Goal: Task Accomplishment & Management: Manage account settings

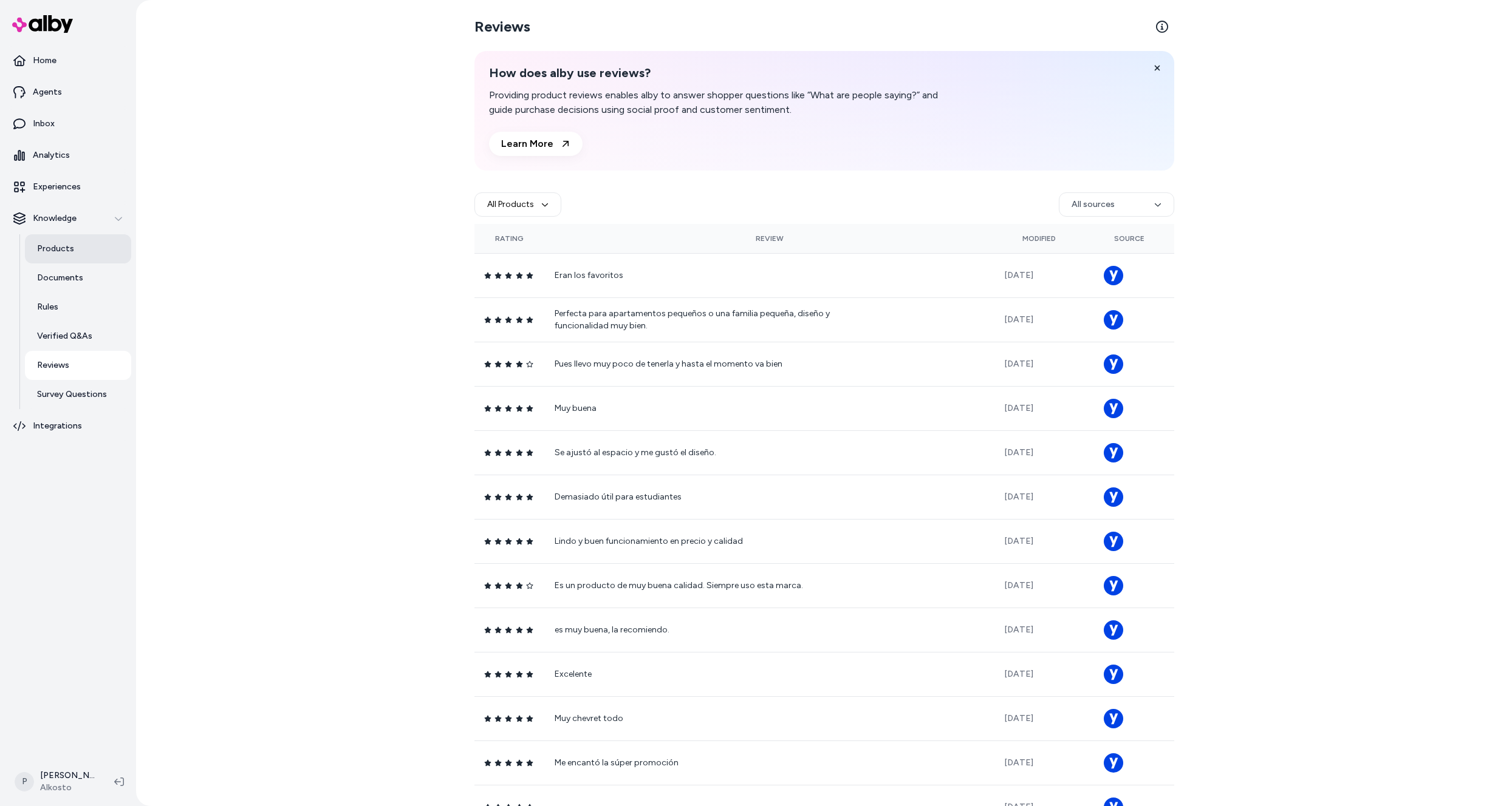
click at [66, 251] on p "Products" at bounding box center [56, 249] width 37 height 12
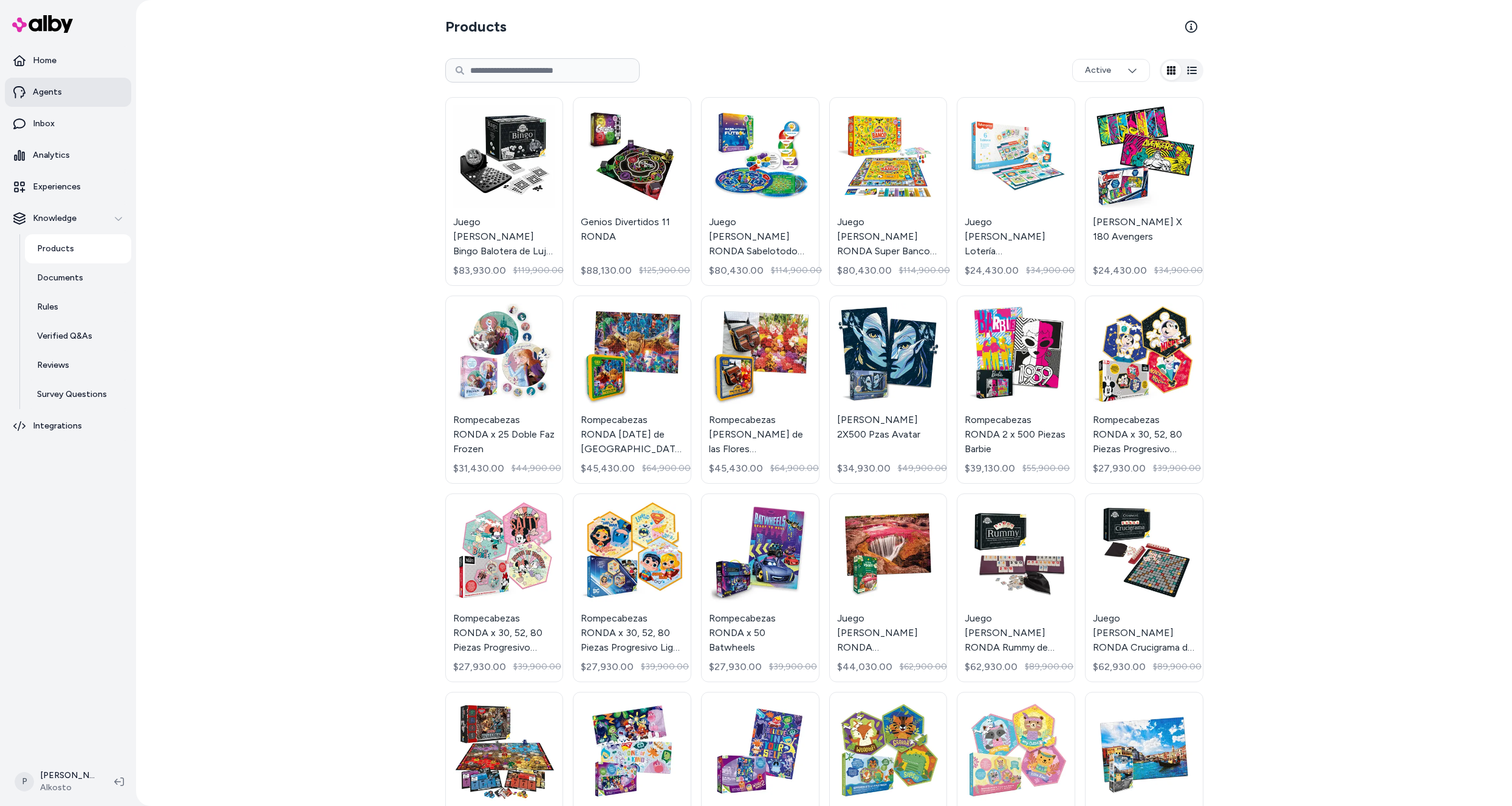
click at [56, 100] on link "Agents" at bounding box center [67, 92] width 126 height 29
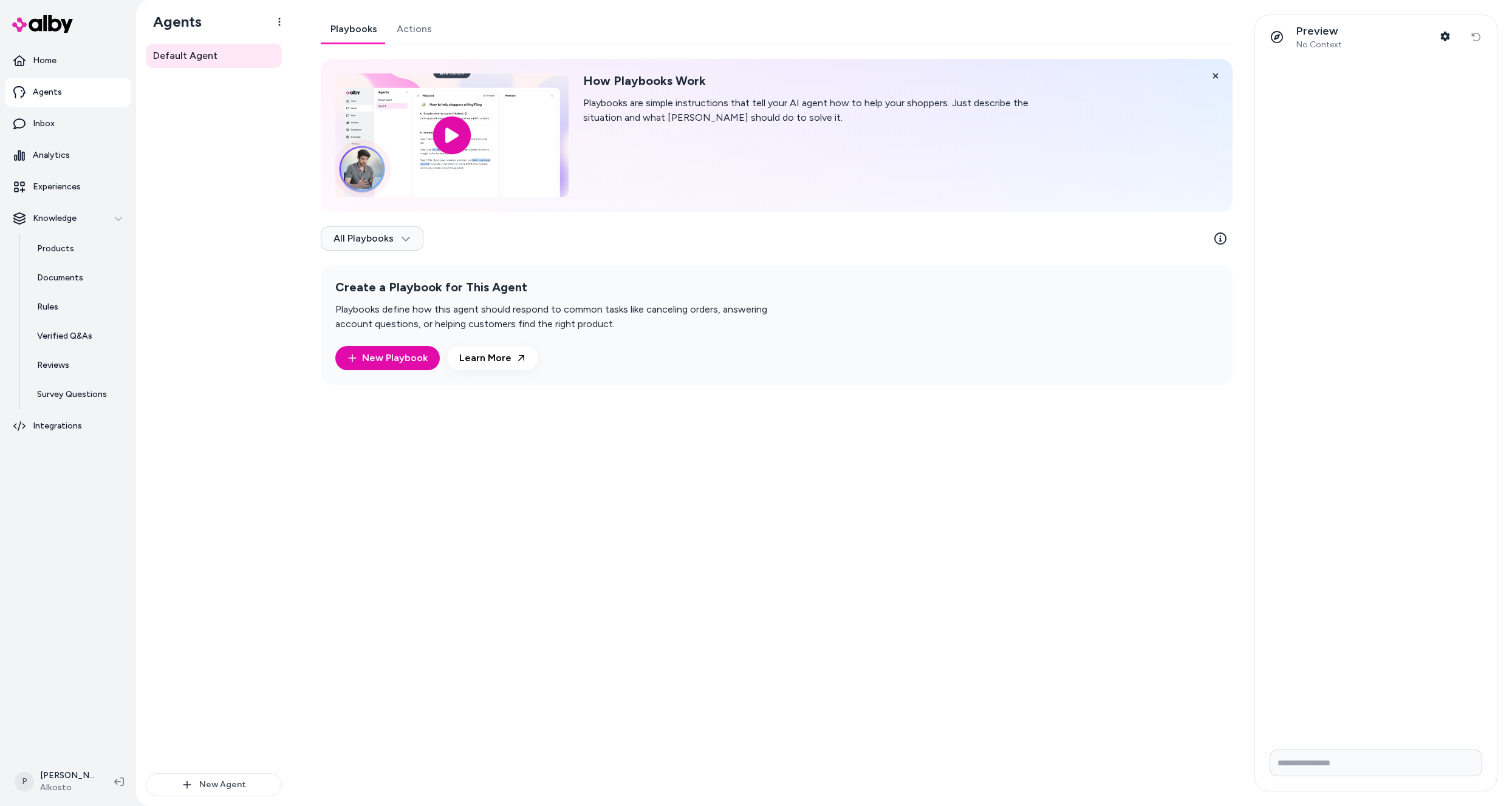
click at [419, 32] on link "Actions" at bounding box center [414, 29] width 54 height 29
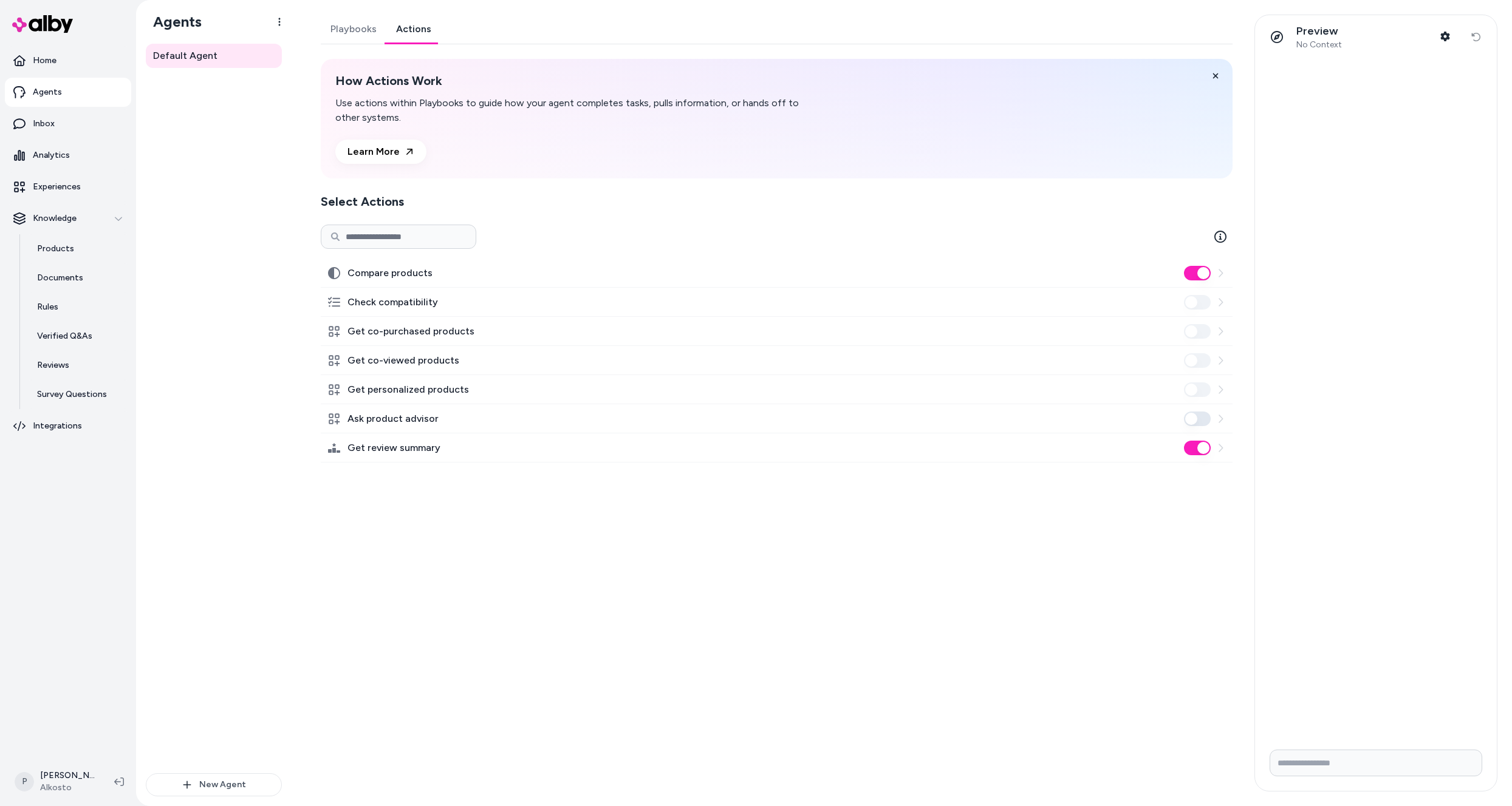
click at [337, 416] on icon at bounding box center [334, 418] width 12 height 12
click at [369, 417] on label "Ask product advisor" at bounding box center [392, 419] width 91 height 14
click at [1184, 417] on button "Ask product advisor" at bounding box center [1197, 419] width 27 height 14
click at [50, 192] on p "Experiences" at bounding box center [56, 187] width 48 height 12
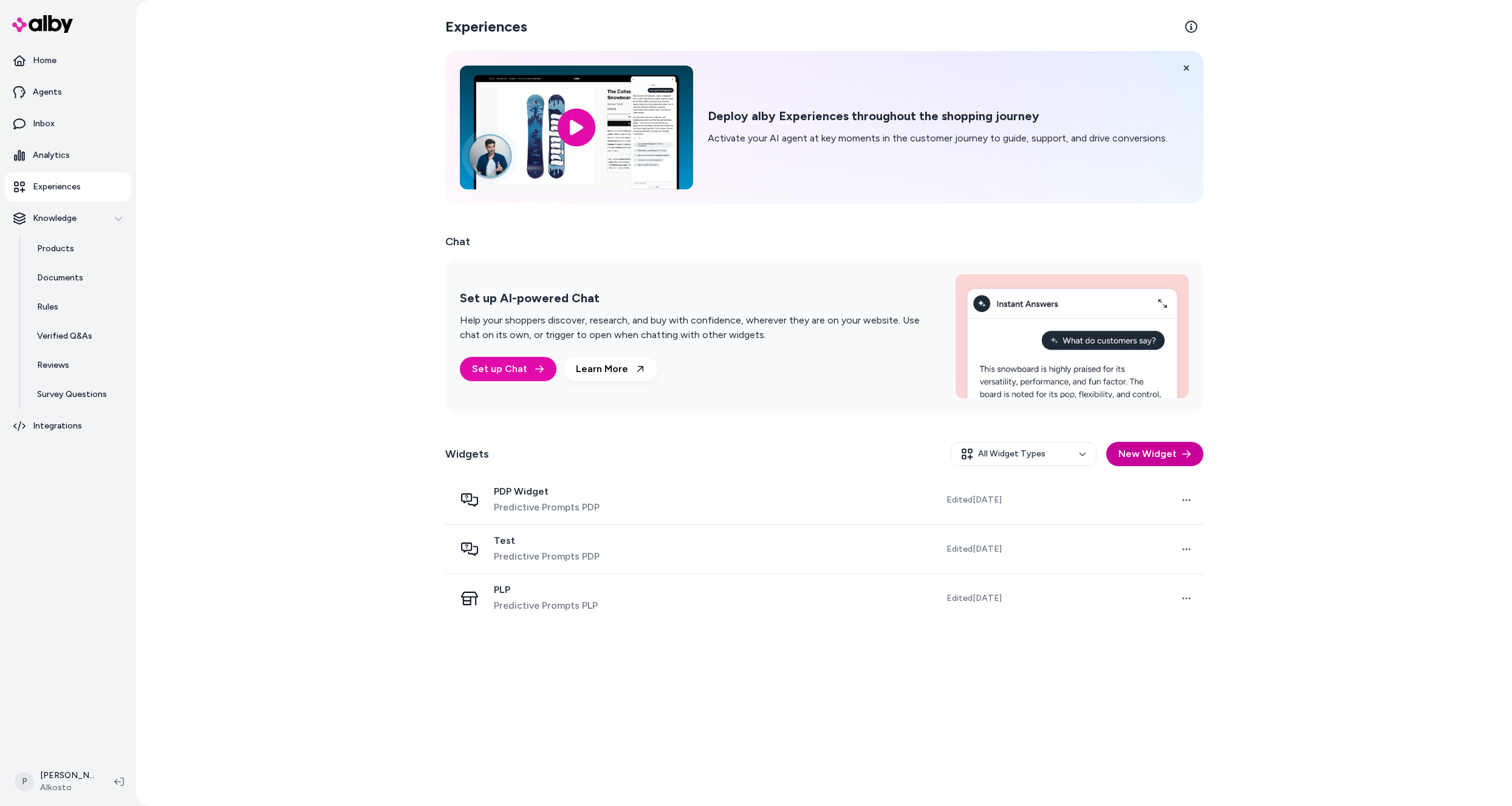
click at [1165, 458] on button "New Widget" at bounding box center [1154, 454] width 97 height 24
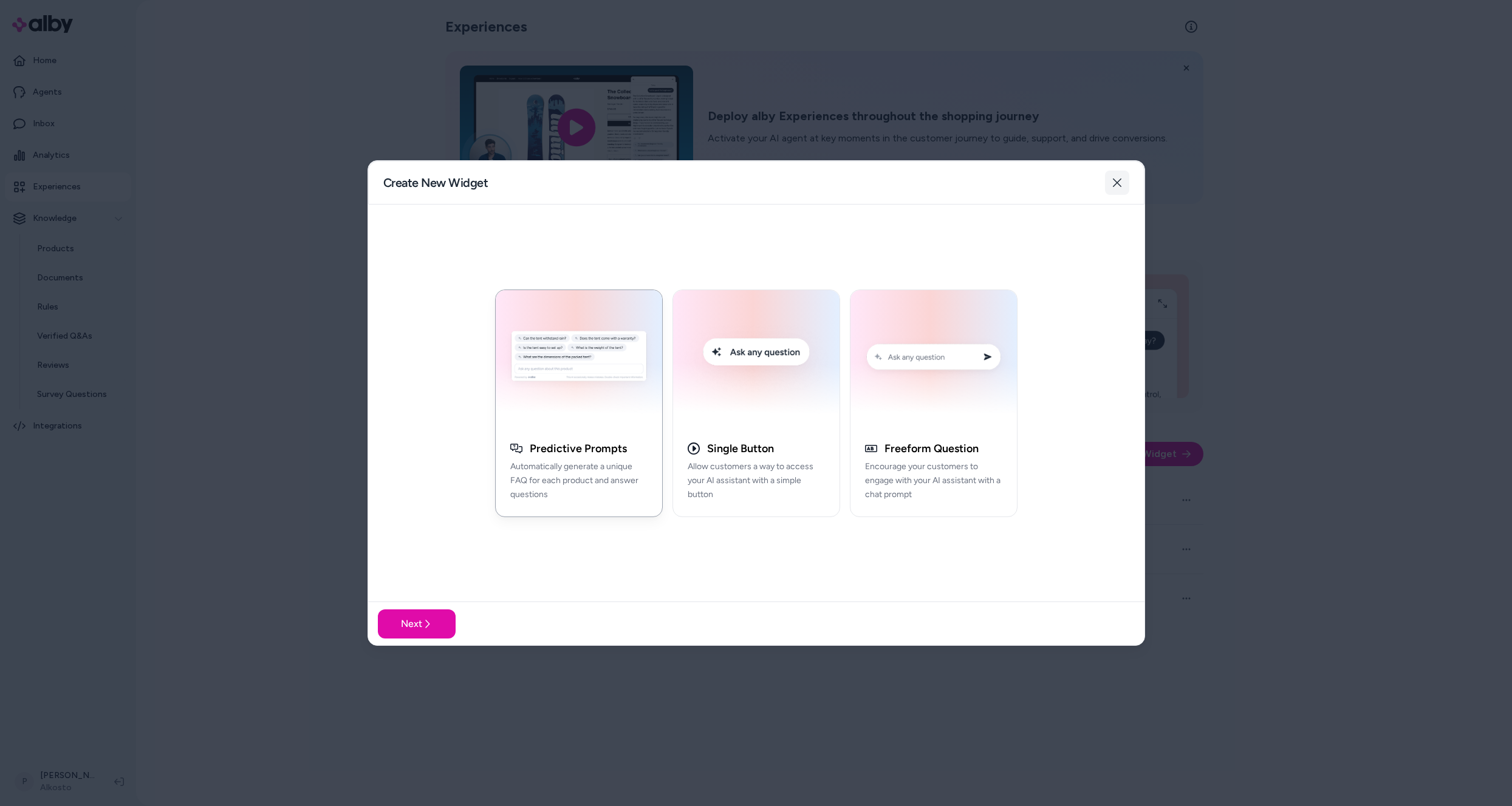
click at [1119, 180] on icon "button" at bounding box center [1116, 183] width 9 height 9
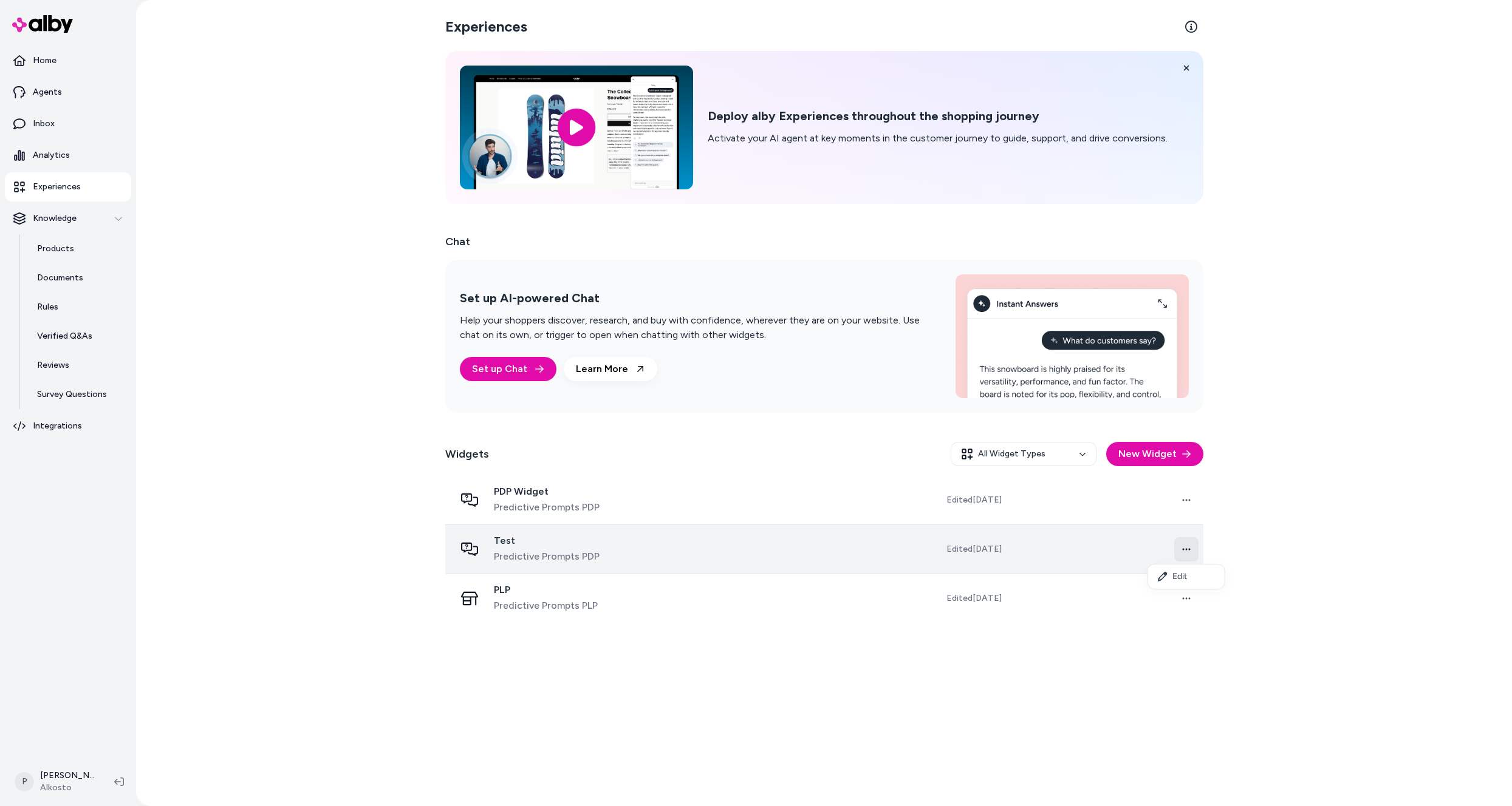
click at [1179, 550] on html "Home Agents Inbox Analytics Experiences Knowledge Products Documents Rules Veri…" at bounding box center [756, 403] width 1512 height 806
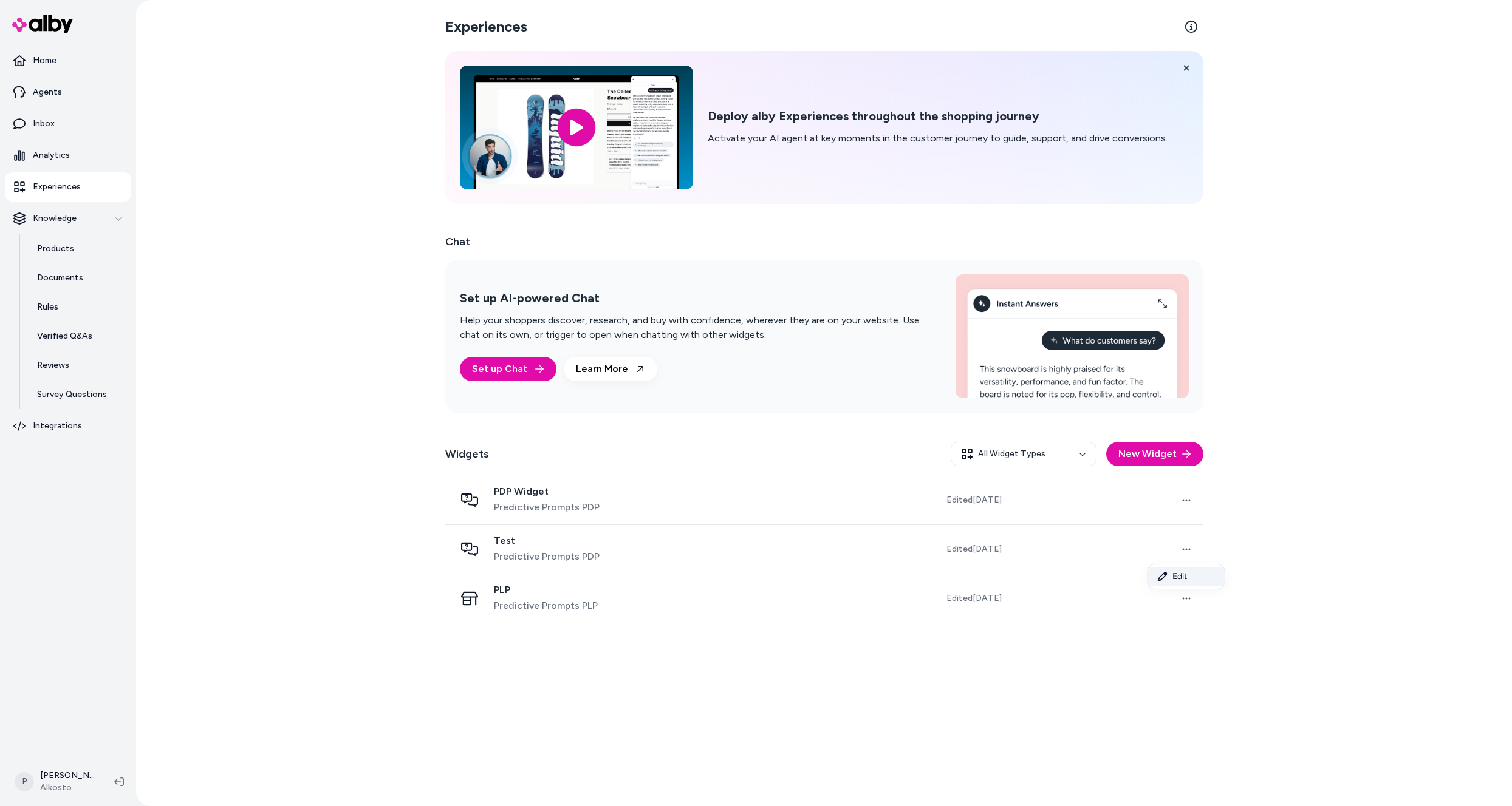
click at [1171, 575] on link "Edit" at bounding box center [1186, 577] width 77 height 20
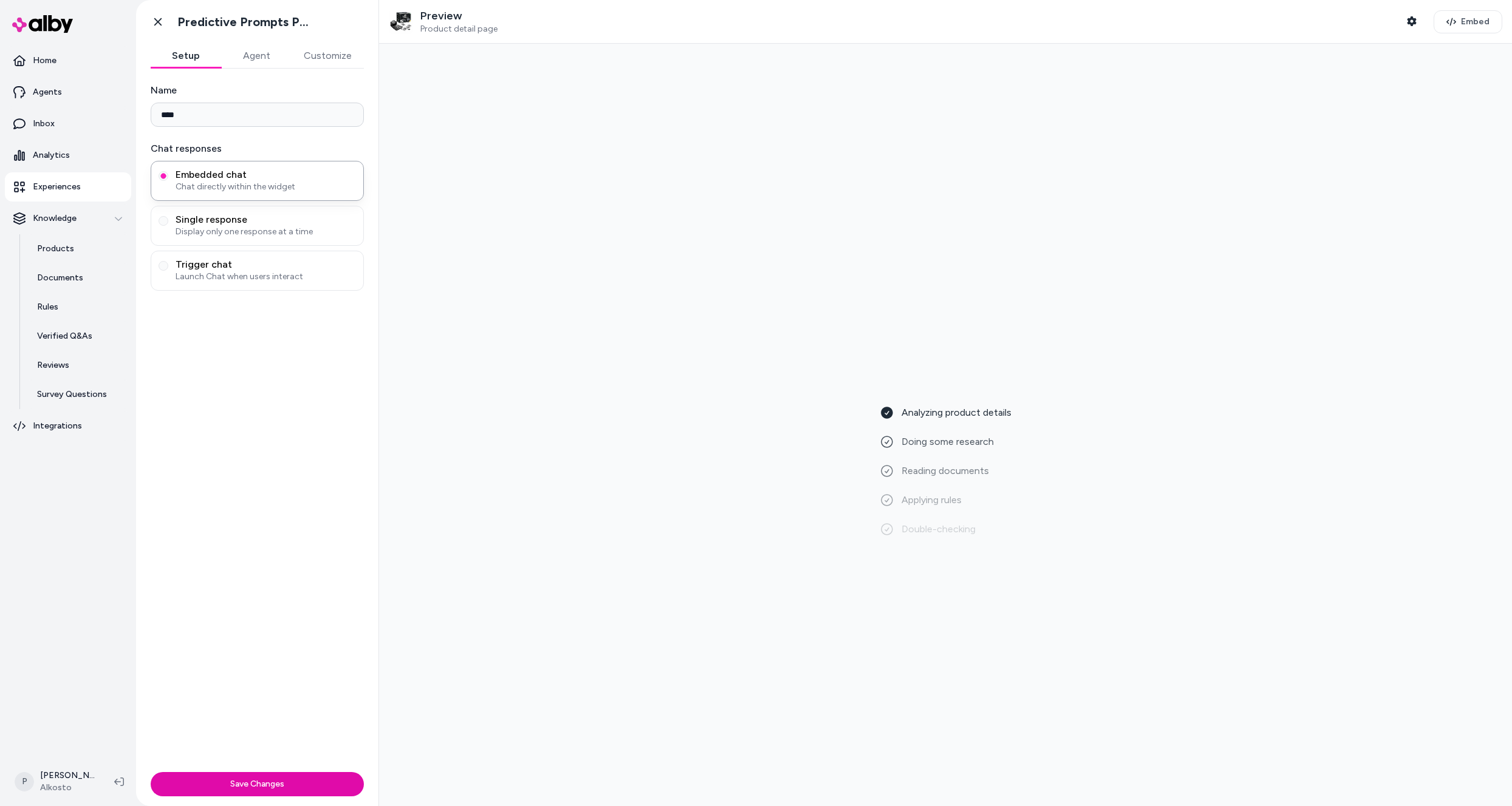
click at [260, 55] on button "Agent" at bounding box center [256, 56] width 71 height 24
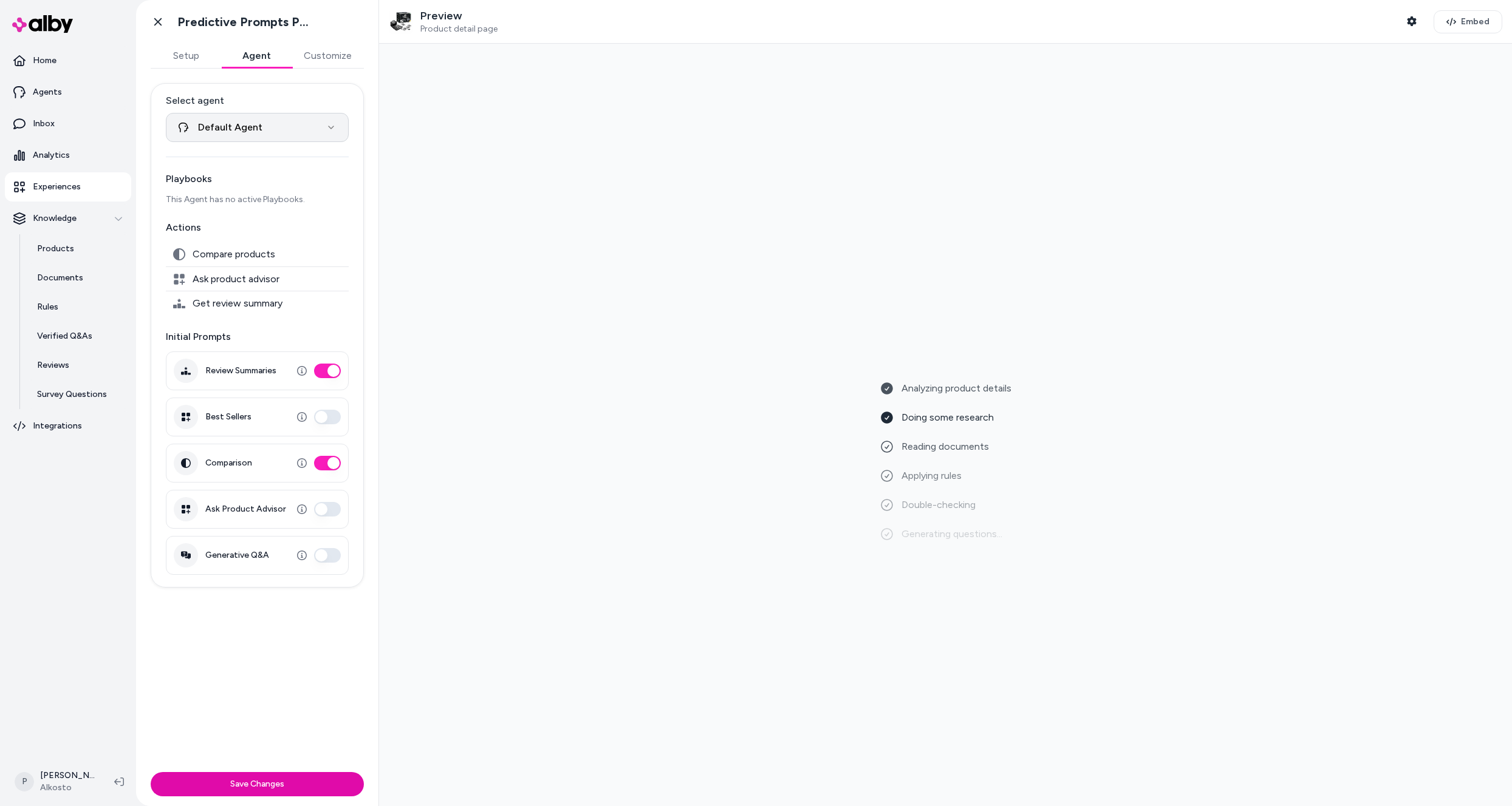
click at [284, 125] on html "**********" at bounding box center [756, 403] width 1512 height 806
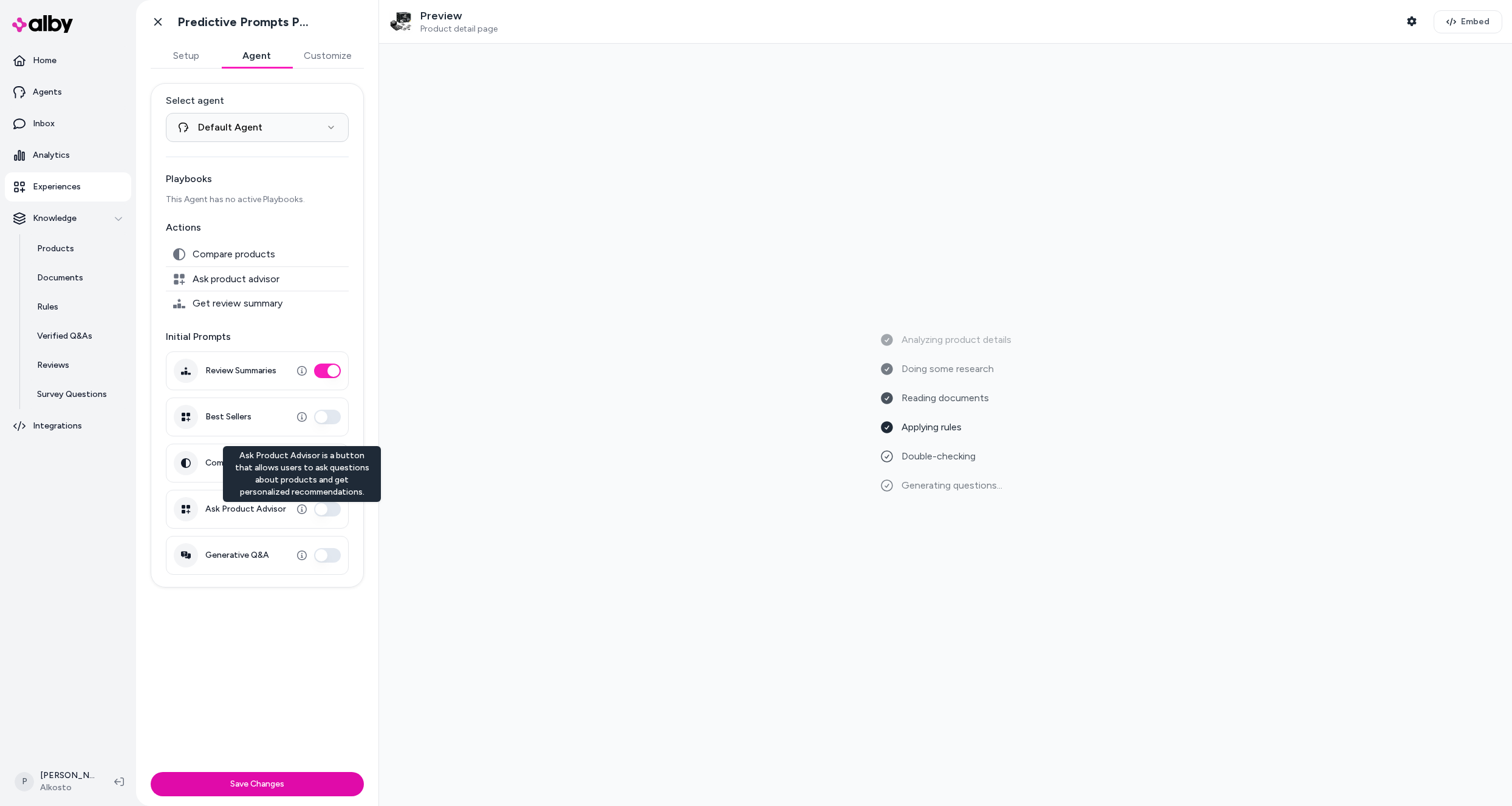
click at [303, 509] on icon "button" at bounding box center [301, 509] width 10 height 10
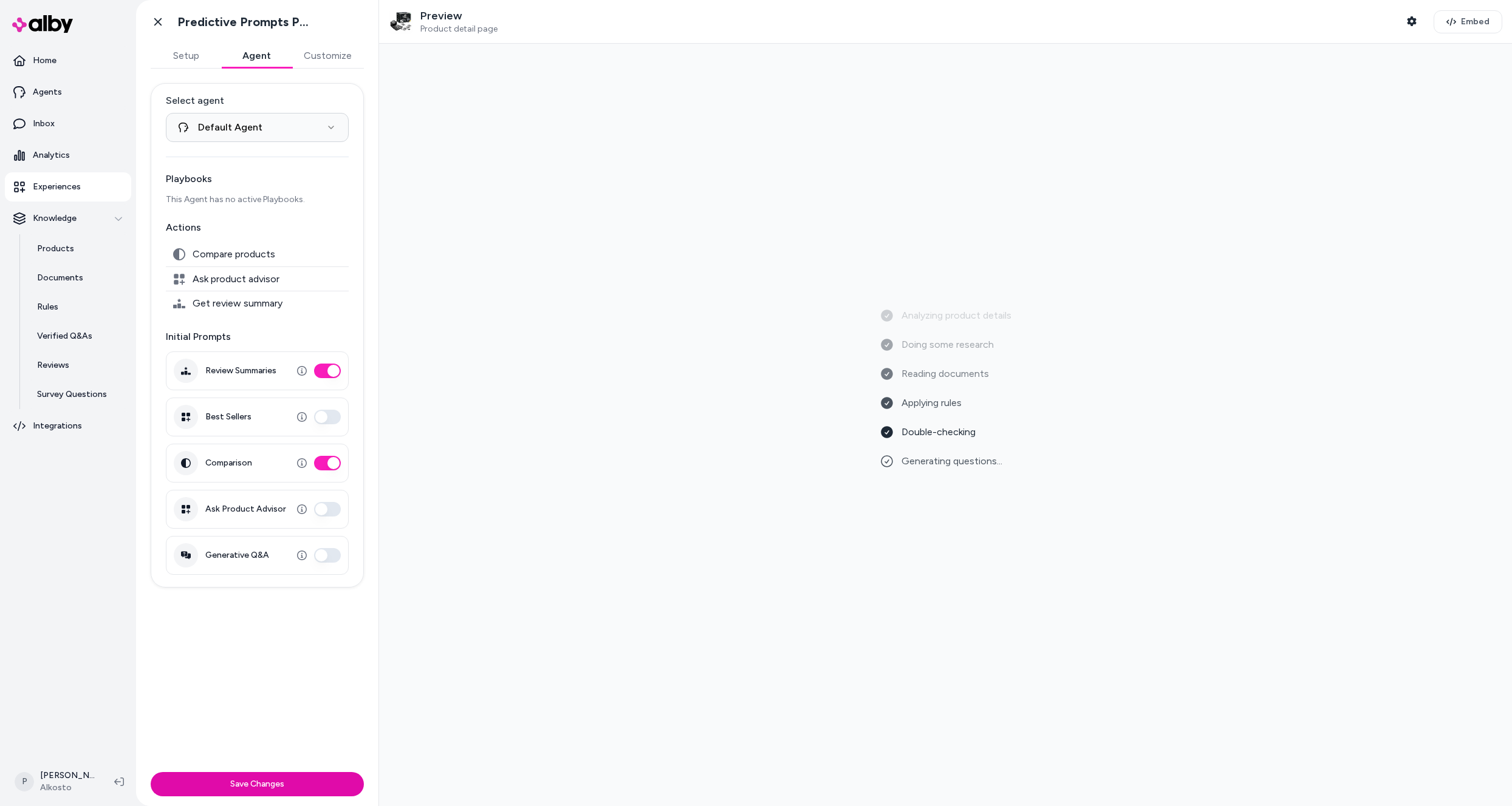
click at [320, 507] on button "Ask Product Advisor" at bounding box center [327, 509] width 27 height 14
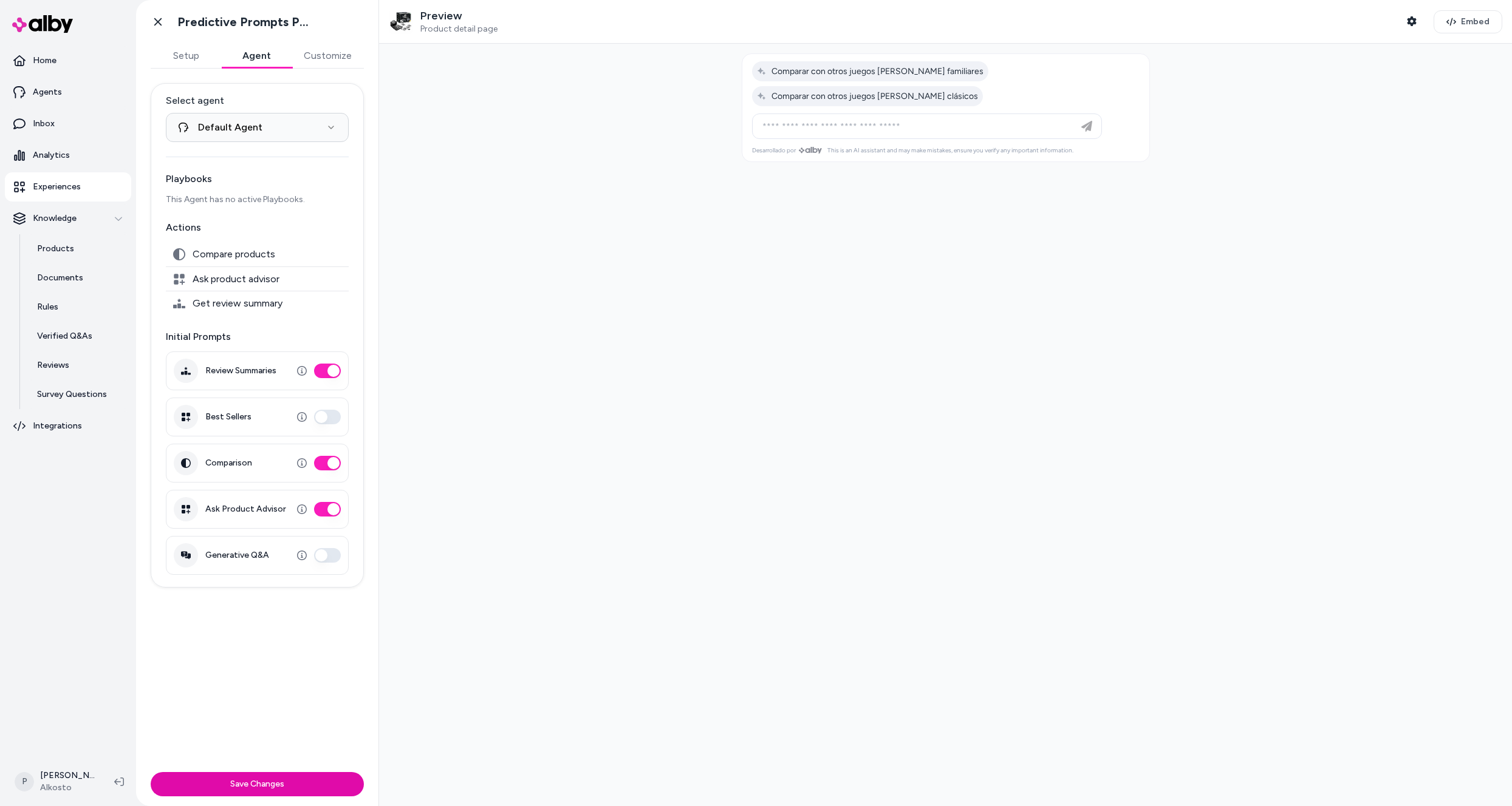
click at [514, 510] on div at bounding box center [945, 425] width 1133 height 762
click at [330, 557] on button "Generative Q&A" at bounding box center [327, 555] width 27 height 14
click at [326, 420] on button "Best Sellers" at bounding box center [327, 417] width 27 height 14
click at [240, 782] on button "Save Changes" at bounding box center [257, 784] width 213 height 24
click at [1408, 21] on icon "button" at bounding box center [1411, 21] width 9 height 10
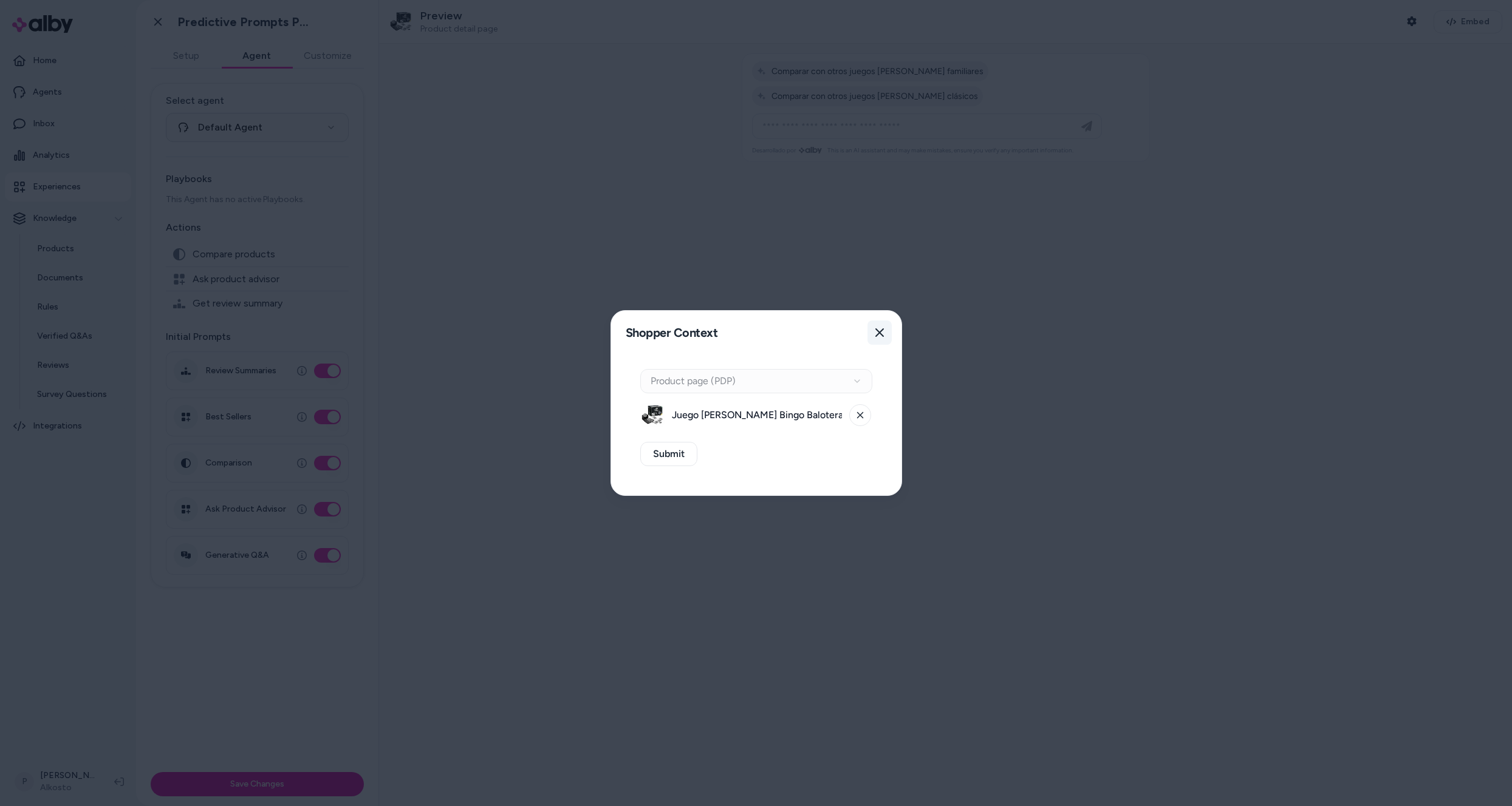
click at [880, 335] on icon "button" at bounding box center [879, 333] width 10 height 10
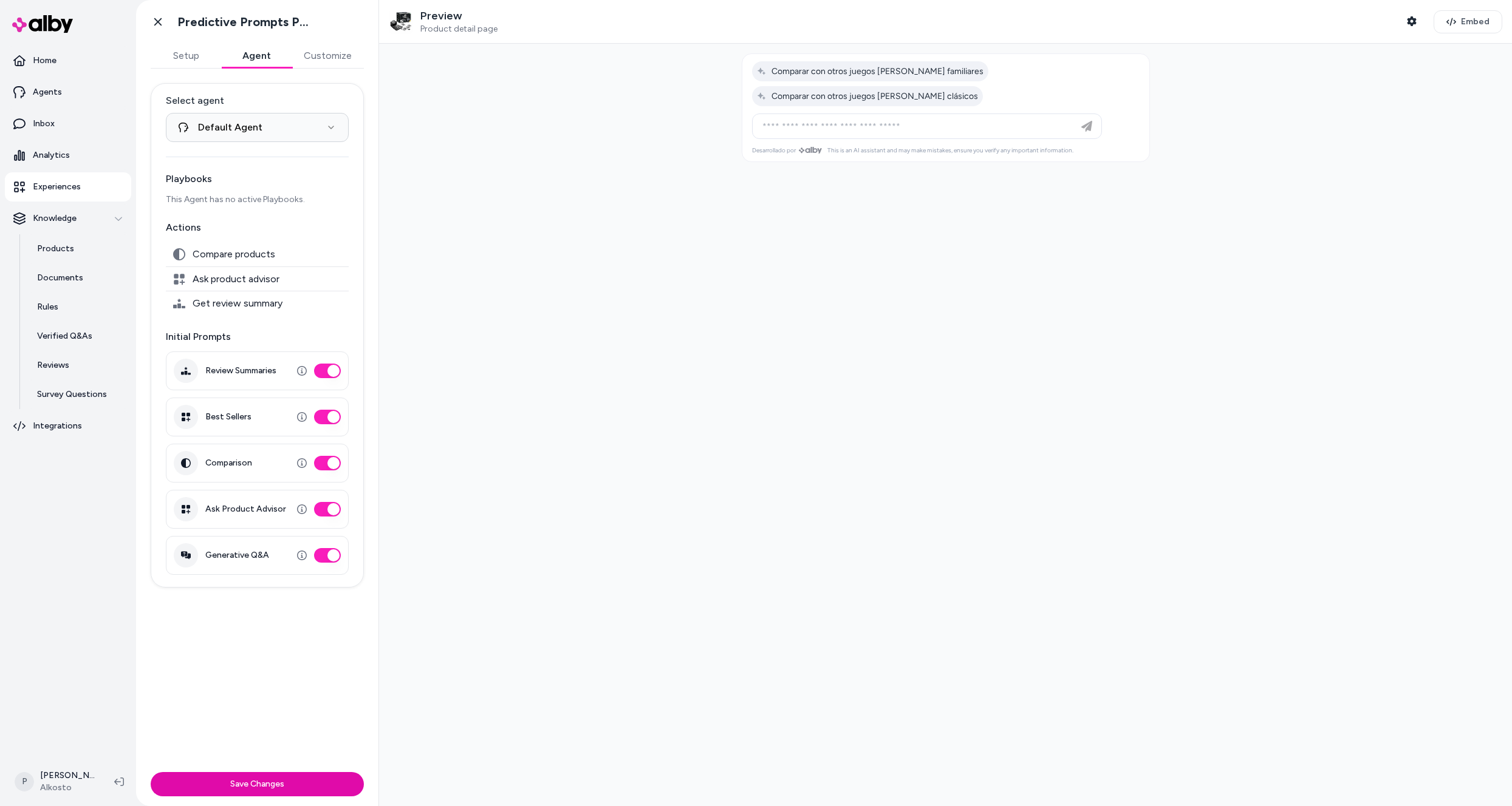
click at [459, 33] on span "Product detail page" at bounding box center [459, 29] width 77 height 11
click at [330, 54] on button "Customize" at bounding box center [328, 56] width 72 height 24
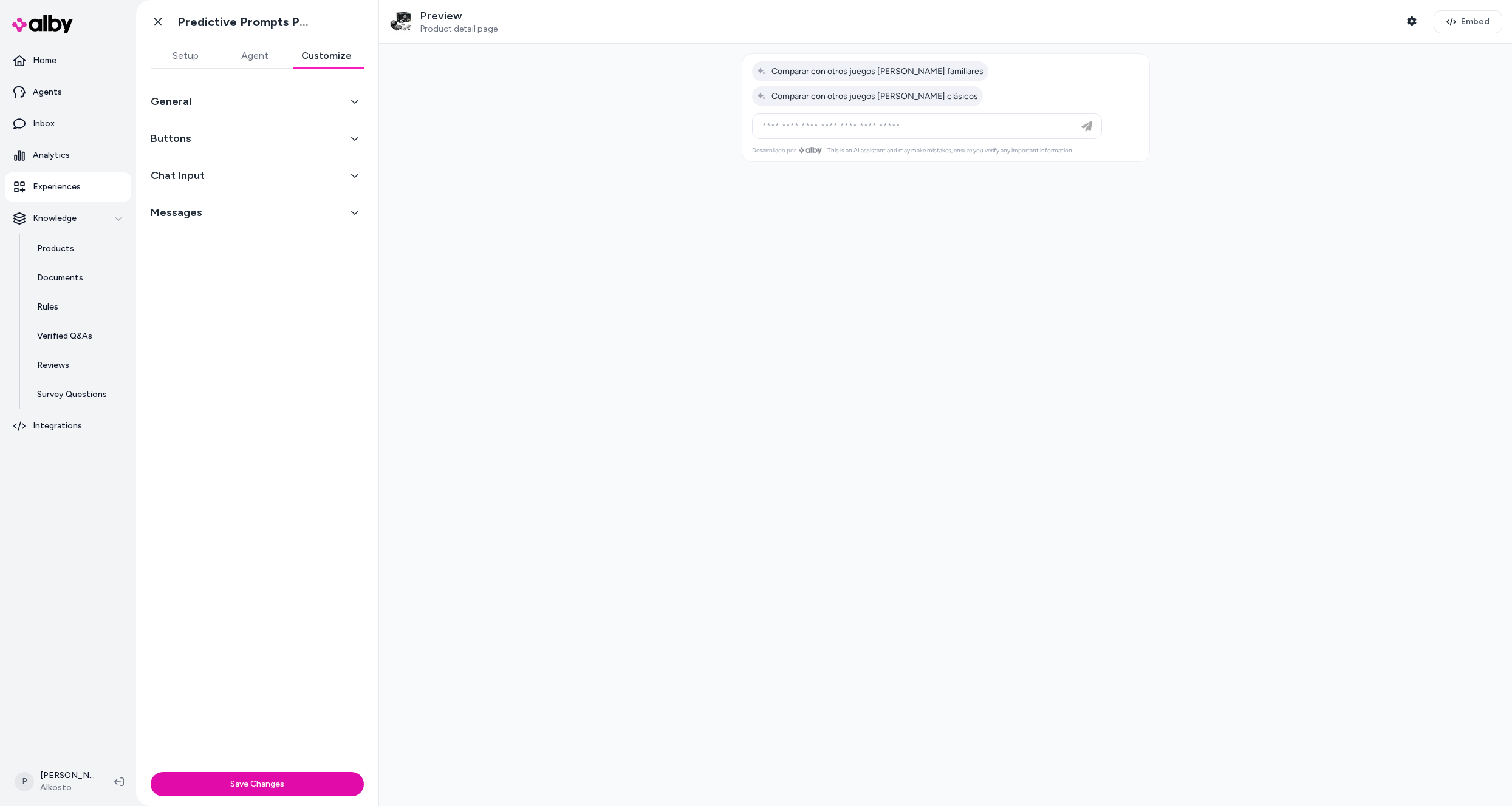
click at [181, 98] on button "General" at bounding box center [257, 101] width 213 height 17
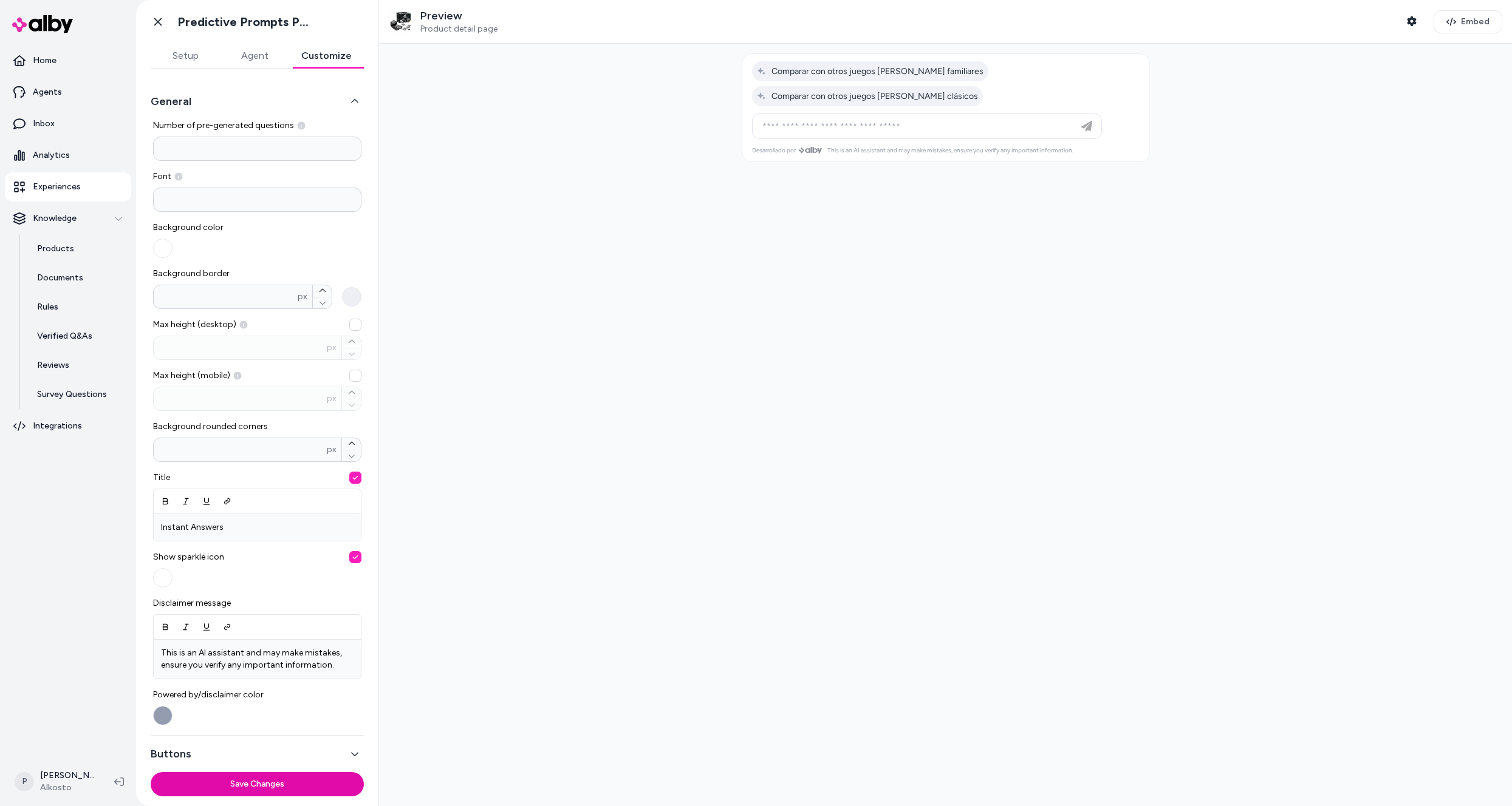
click at [181, 98] on button "General" at bounding box center [257, 101] width 213 height 17
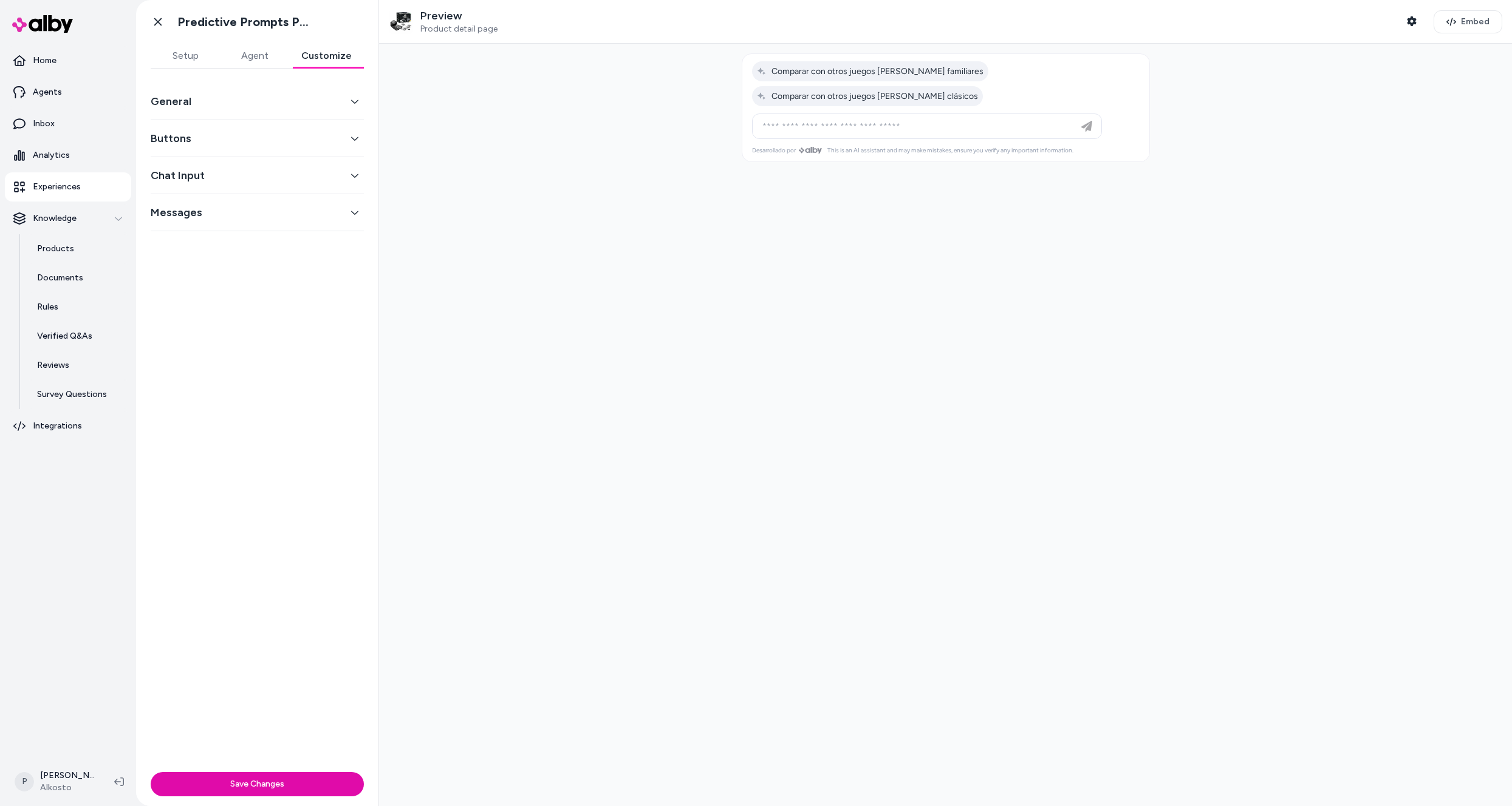
click at [182, 177] on button "Chat Input" at bounding box center [257, 175] width 213 height 17
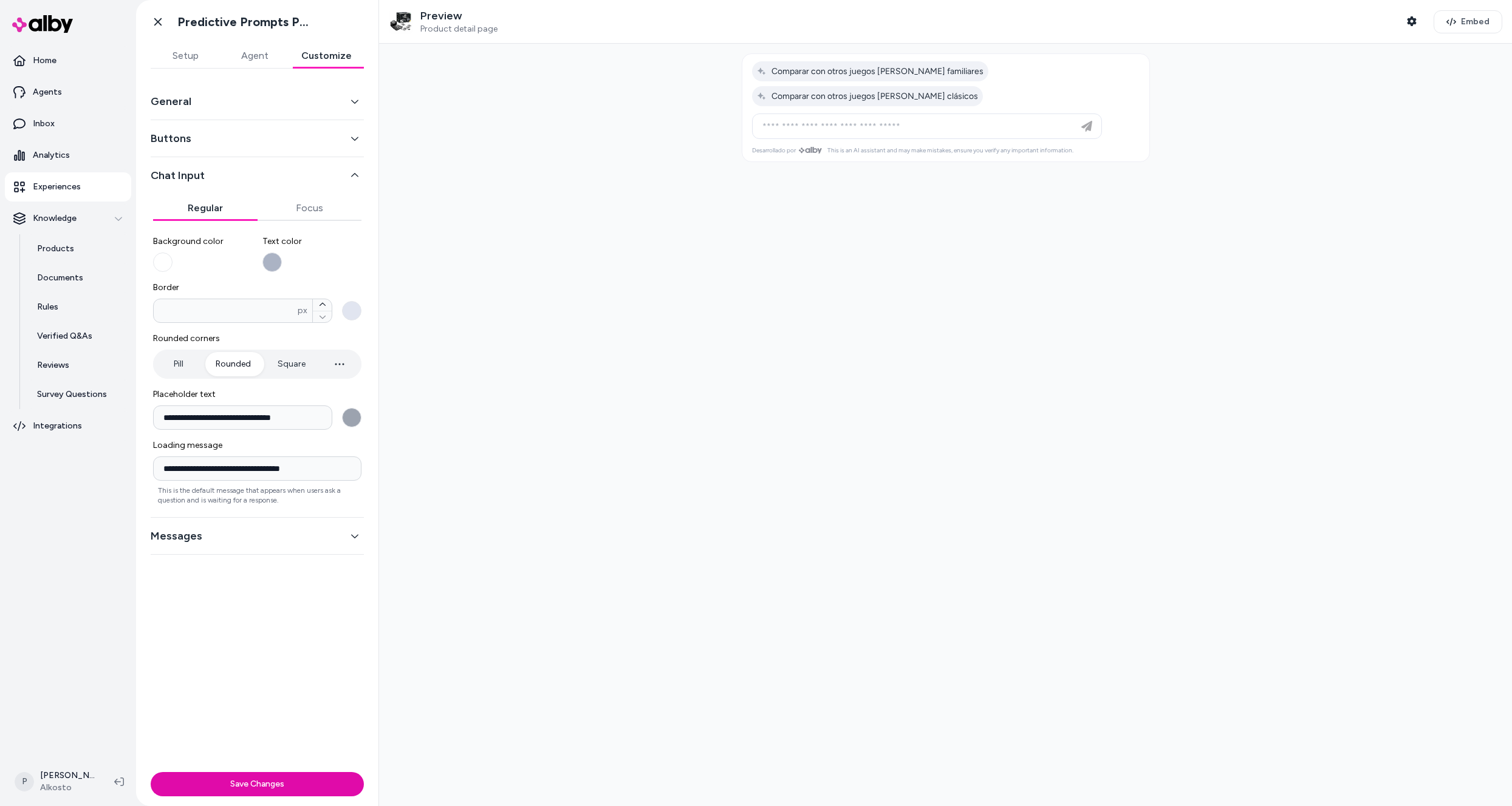
click at [182, 177] on button "Chat Input" at bounding box center [257, 175] width 213 height 17
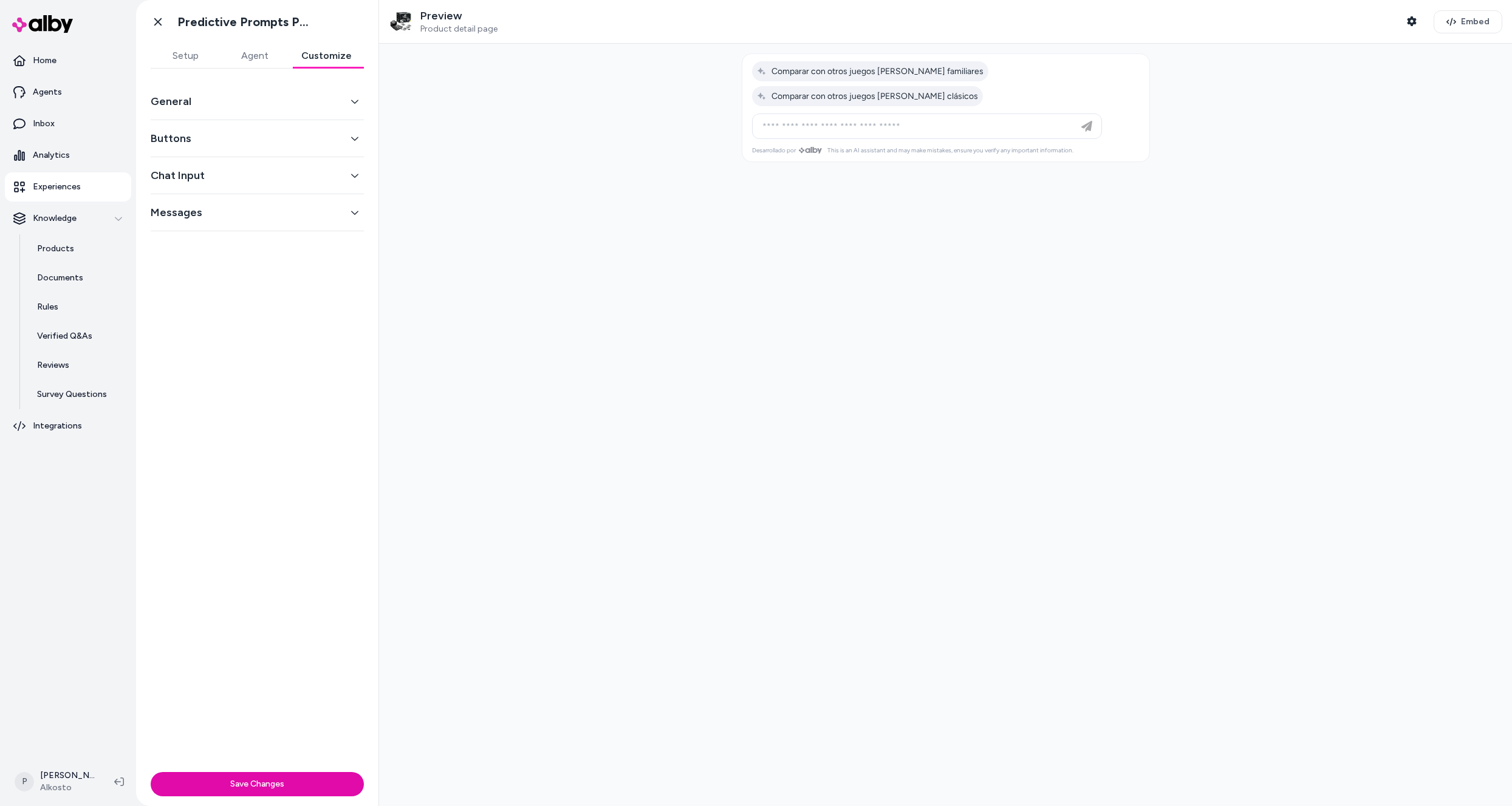
click at [187, 58] on button "Setup" at bounding box center [185, 56] width 69 height 24
click at [161, 24] on icon at bounding box center [158, 22] width 12 height 12
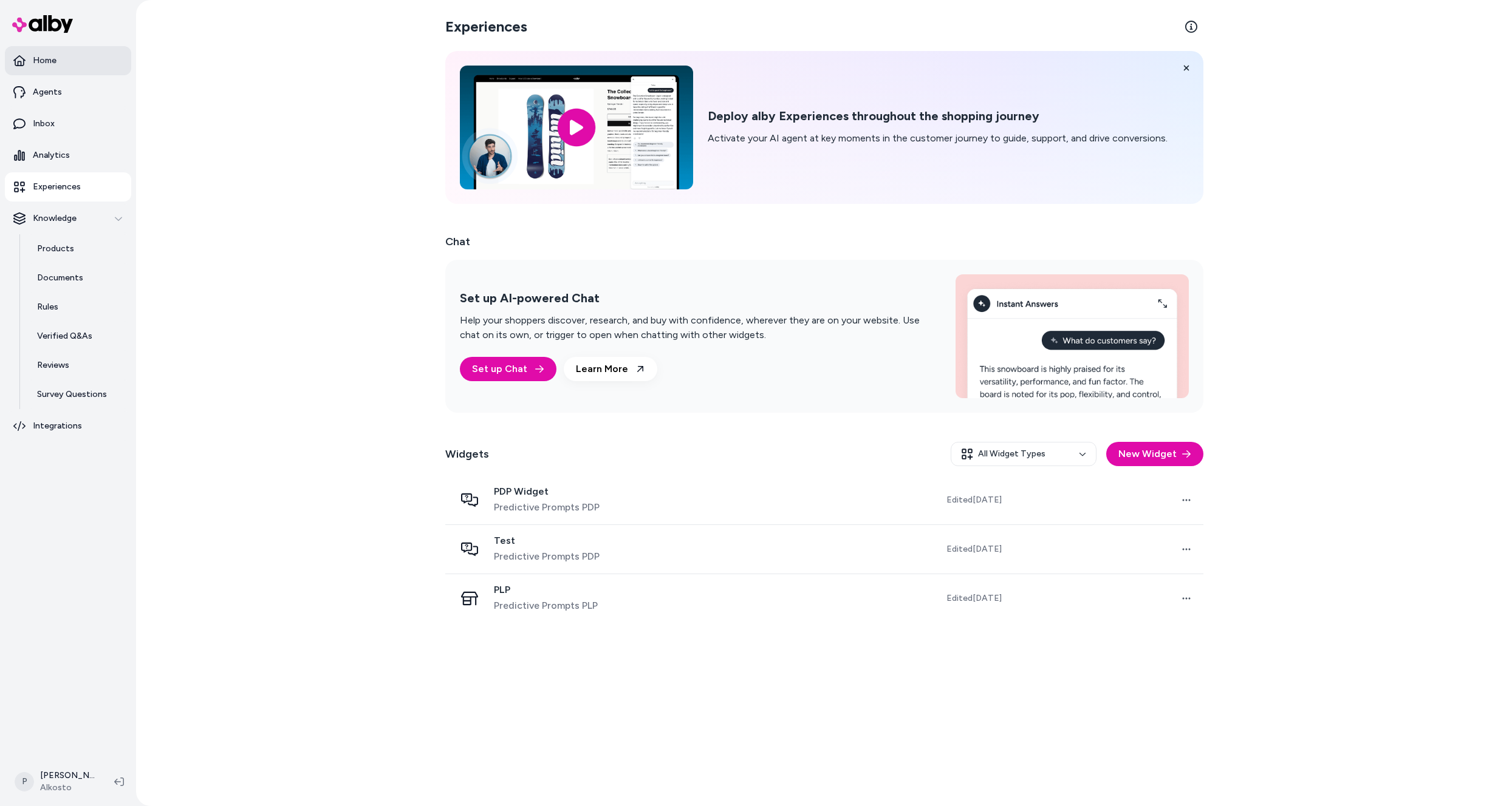
click at [56, 63] on link "Home" at bounding box center [67, 60] width 126 height 29
